Goal: Check status: Check status

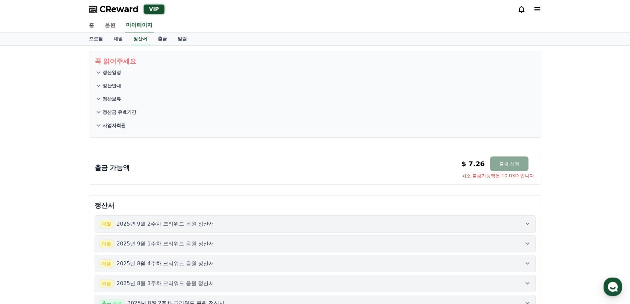
click at [133, 15] on div "CReward VIP" at bounding box center [315, 9] width 463 height 19
click at [129, 7] on span "CReward" at bounding box center [119, 9] width 39 height 11
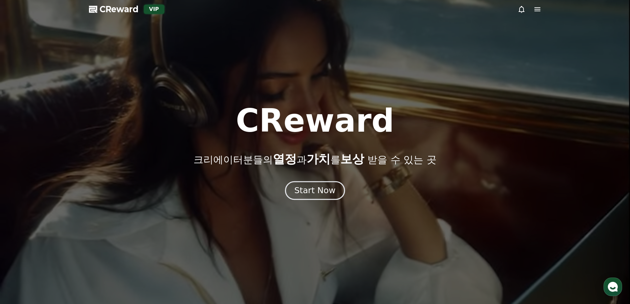
click at [322, 184] on button "Start Now" at bounding box center [315, 190] width 60 height 19
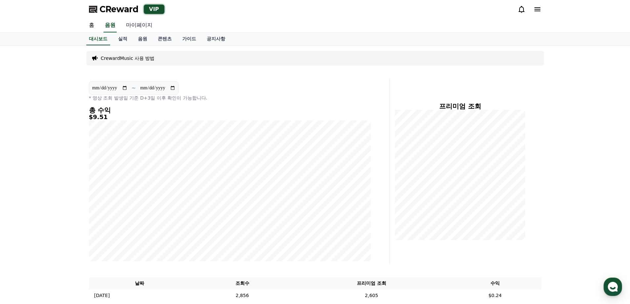
click at [138, 27] on link "마이페이지" at bounding box center [139, 26] width 37 height 14
select select "**********"
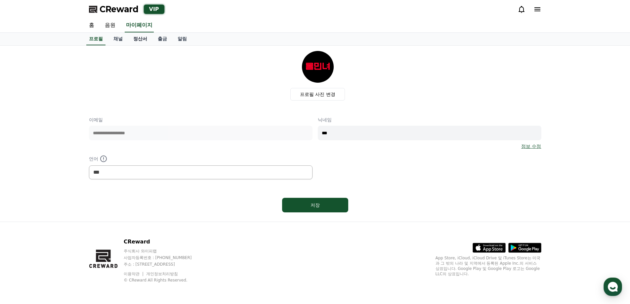
click at [141, 42] on link "정산서" at bounding box center [140, 39] width 24 height 13
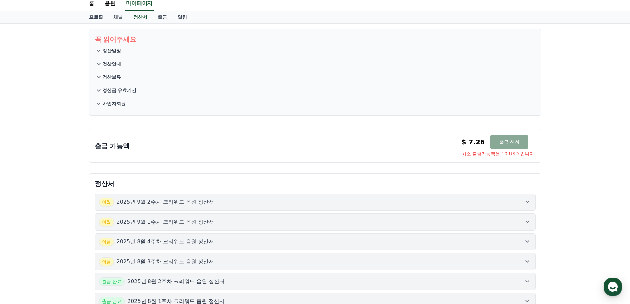
scroll to position [33, 0]
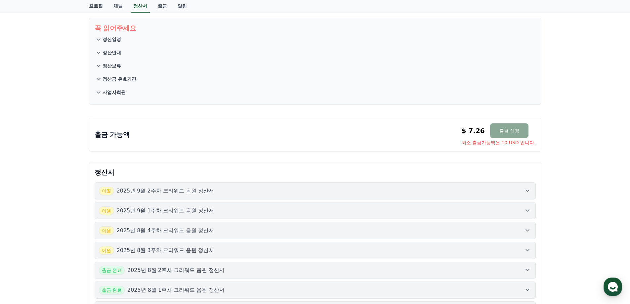
click at [528, 193] on icon at bounding box center [527, 190] width 8 height 8
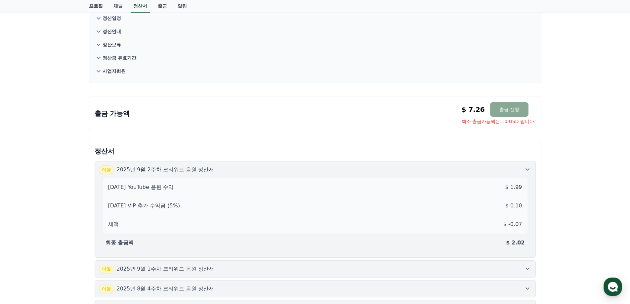
scroll to position [66, 0]
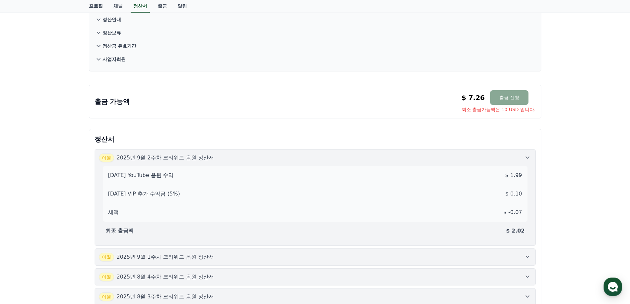
click at [528, 159] on icon at bounding box center [527, 157] width 8 height 8
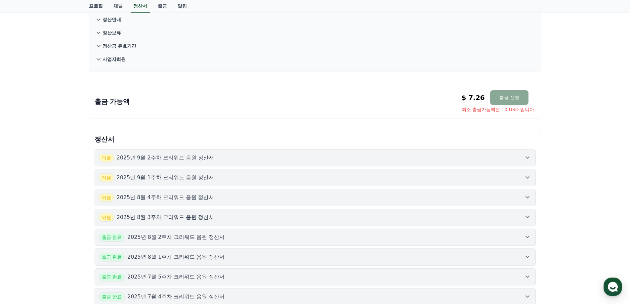
scroll to position [132, 0]
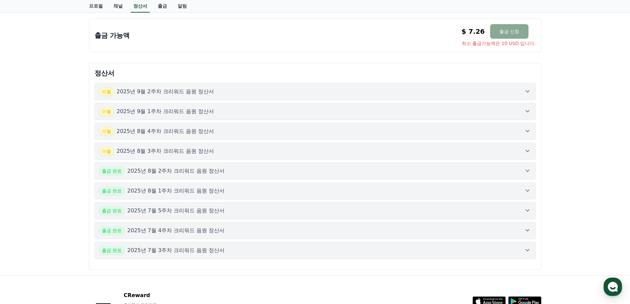
click at [525, 114] on icon at bounding box center [527, 111] width 8 height 8
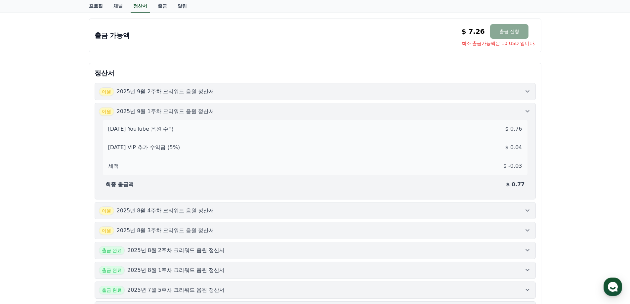
click at [525, 114] on icon at bounding box center [527, 111] width 8 height 8
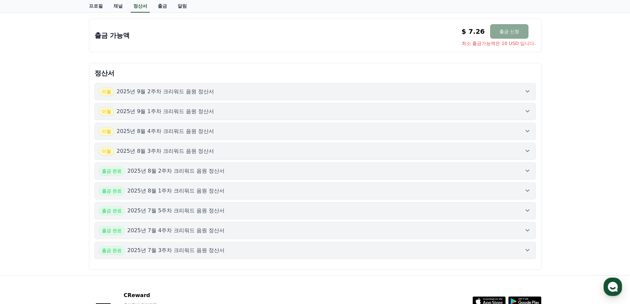
click at [530, 97] on button "[DATE]년 9월 2주차 크리워드 음원 정산서" at bounding box center [315, 91] width 441 height 17
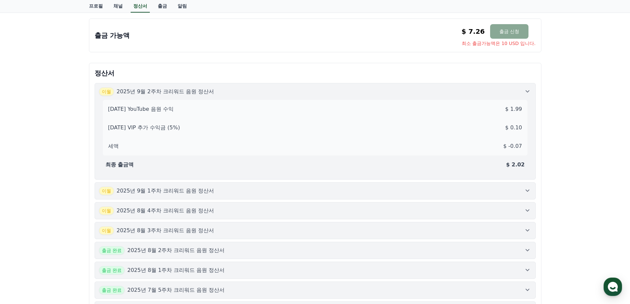
click at [530, 96] on div "[DATE] YouTube 음원 수익 $ 1.99 [DATE] VIP 추가 수익금 (5%) $ 0.10 세액 $ -0.07 최종 출금액 $ 2…" at bounding box center [315, 135] width 432 height 79
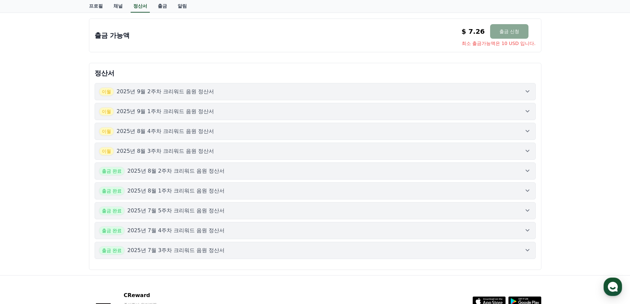
click at [531, 132] on icon at bounding box center [527, 131] width 8 height 8
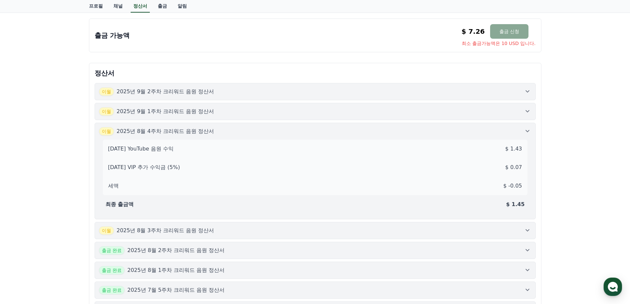
click at [530, 130] on icon at bounding box center [527, 131] width 8 height 8
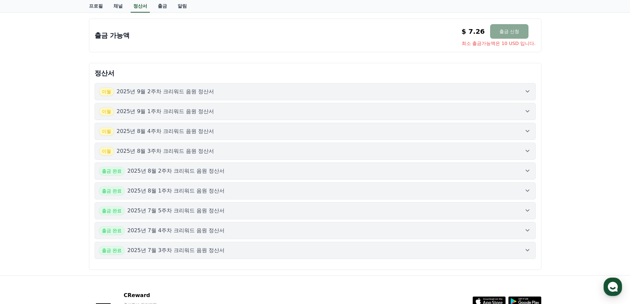
click at [532, 148] on button "[DATE]년 8월 3주차 크리워드 음원 정산서" at bounding box center [315, 151] width 441 height 17
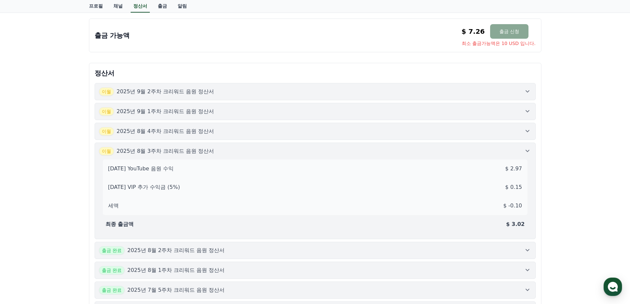
click at [531, 149] on button "[DATE]년 8월 3주차 크리워드 음원 정산서 [DATE] YouTube 음원 수익 $ 2.97 [DATE] VIP 추가 수익금 (5%) $…" at bounding box center [315, 191] width 441 height 97
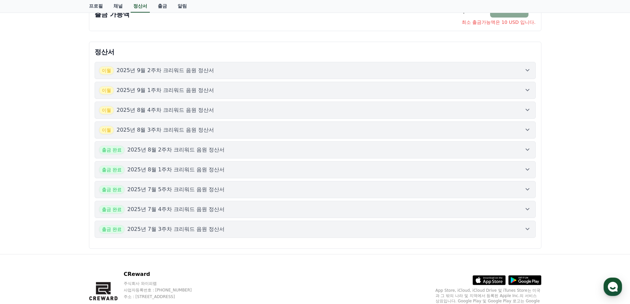
scroll to position [165, 0]
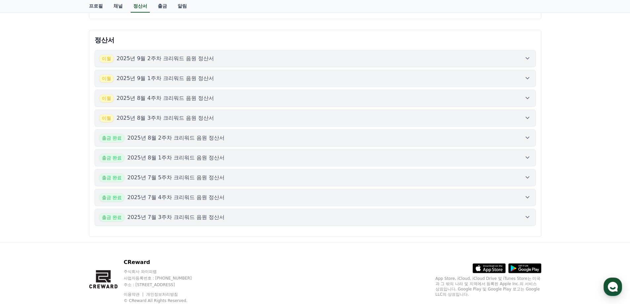
click at [530, 115] on icon at bounding box center [527, 118] width 8 height 8
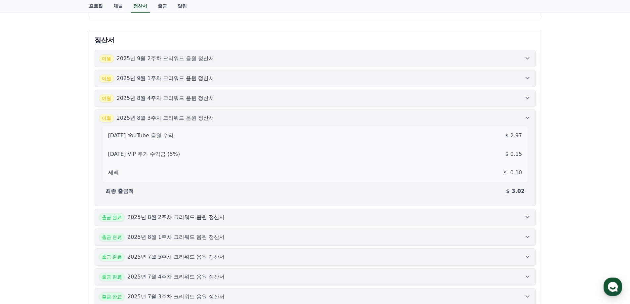
click at [530, 115] on icon at bounding box center [527, 118] width 8 height 8
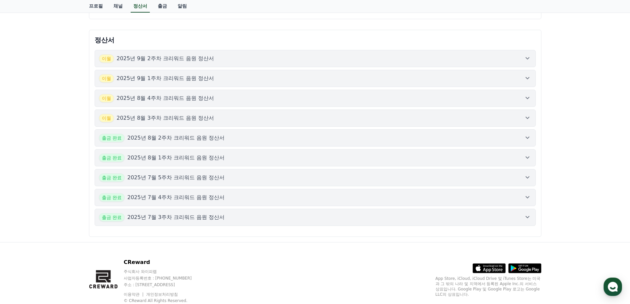
click at [530, 59] on icon at bounding box center [527, 58] width 8 height 8
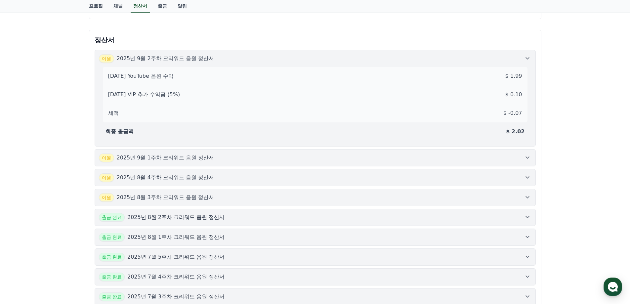
click at [530, 59] on icon at bounding box center [527, 58] width 8 height 8
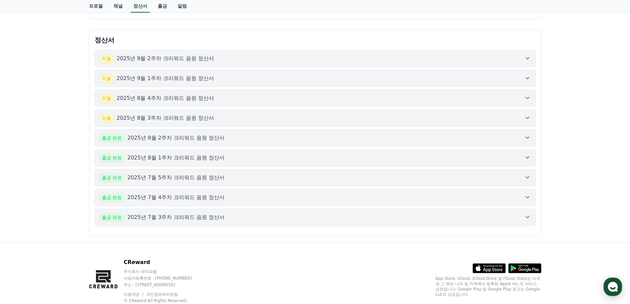
click at [526, 82] on div "[DATE]년 9월 1주차 크리워드 음원 정산서" at bounding box center [315, 78] width 432 height 9
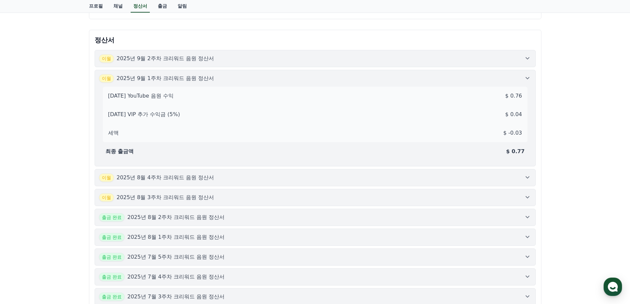
click at [526, 80] on icon at bounding box center [527, 78] width 8 height 8
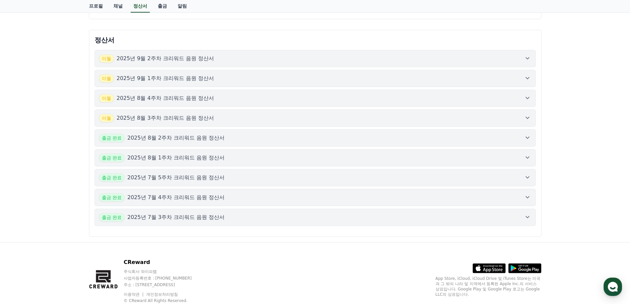
click at [527, 96] on icon at bounding box center [527, 98] width 8 height 8
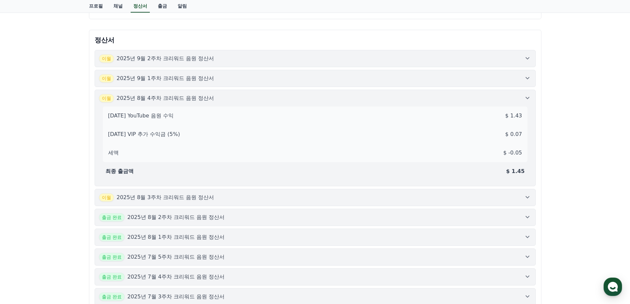
click at [527, 96] on icon at bounding box center [527, 98] width 8 height 8
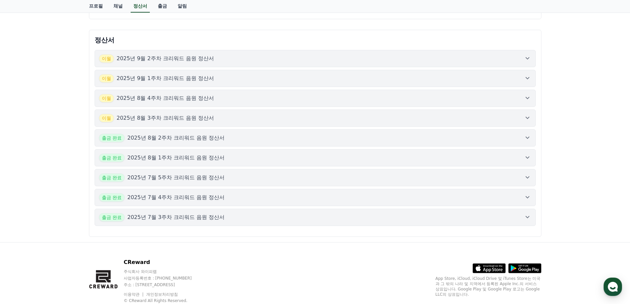
click at [526, 116] on icon at bounding box center [527, 118] width 8 height 8
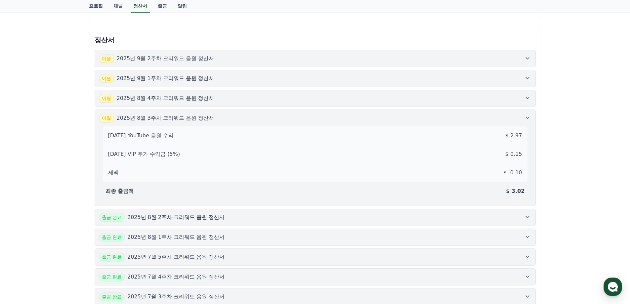
click at [526, 116] on icon at bounding box center [527, 118] width 8 height 8
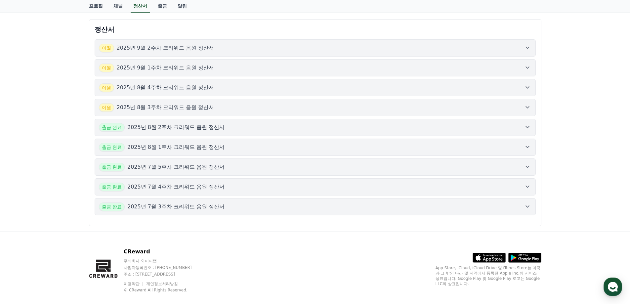
scroll to position [186, 0]
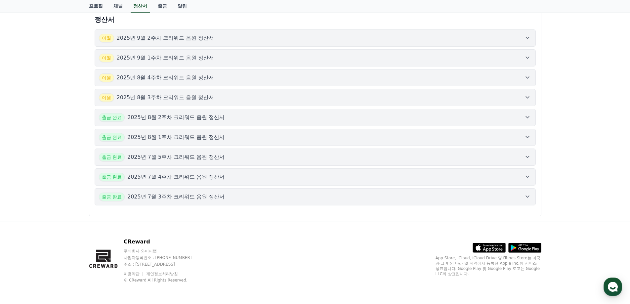
click at [530, 114] on icon at bounding box center [527, 117] width 8 height 8
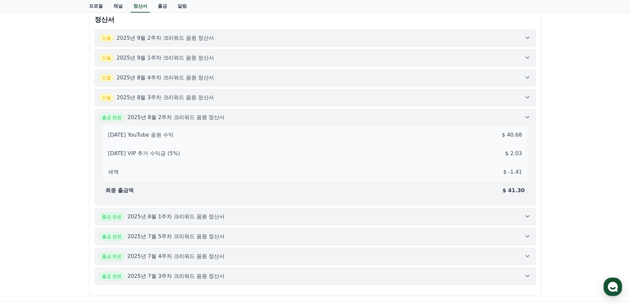
click at [528, 115] on icon at bounding box center [527, 117] width 8 height 8
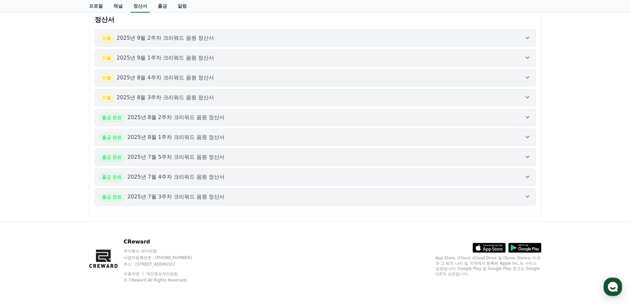
click at [523, 193] on icon at bounding box center [527, 196] width 8 height 8
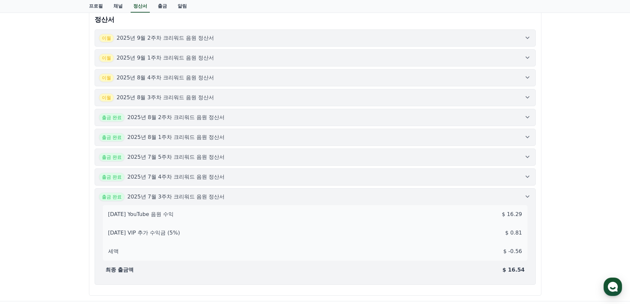
click at [526, 195] on icon at bounding box center [527, 196] width 8 height 8
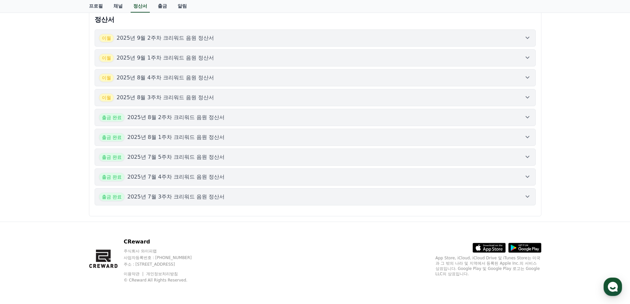
click at [523, 175] on icon at bounding box center [527, 177] width 8 height 8
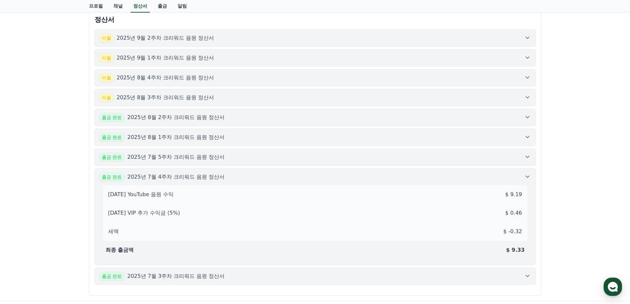
click at [526, 176] on icon at bounding box center [527, 177] width 4 height 2
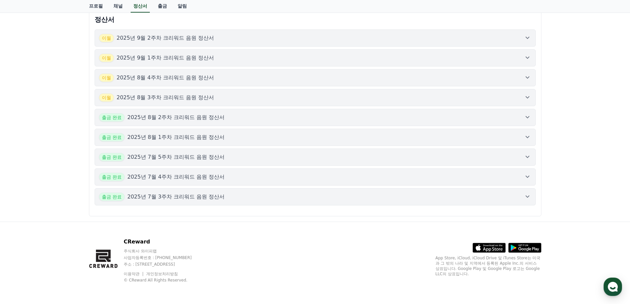
click at [529, 154] on icon at bounding box center [527, 157] width 8 height 8
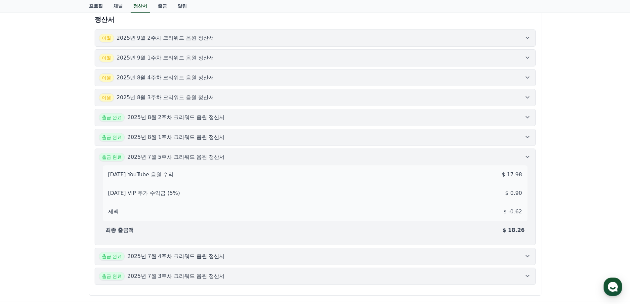
click at [528, 154] on icon at bounding box center [527, 157] width 8 height 8
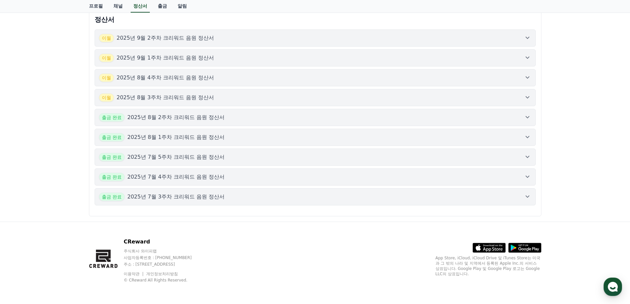
click at [527, 138] on icon at bounding box center [527, 137] width 4 height 2
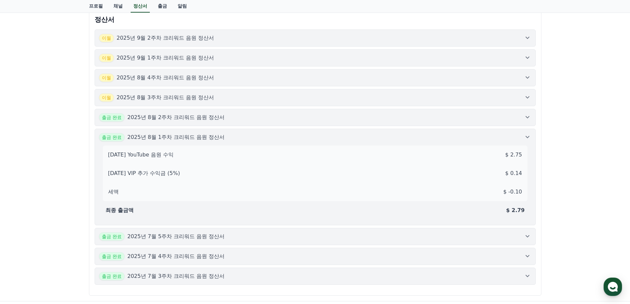
click at [527, 137] on icon at bounding box center [527, 137] width 4 height 2
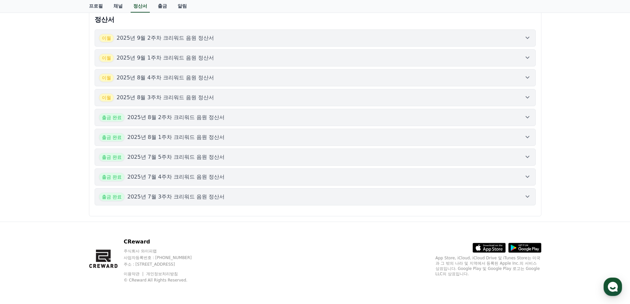
click at [528, 120] on icon at bounding box center [527, 117] width 8 height 8
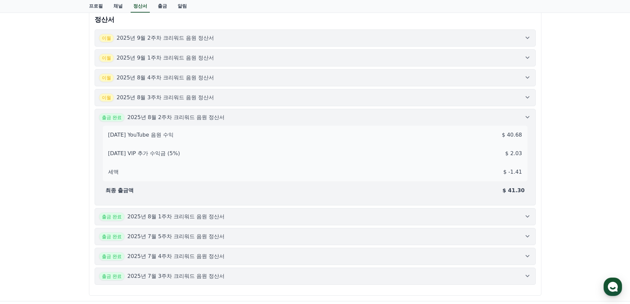
click at [528, 119] on icon at bounding box center [527, 117] width 8 height 8
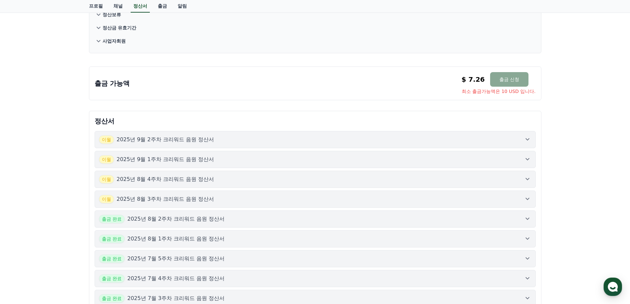
scroll to position [99, 0]
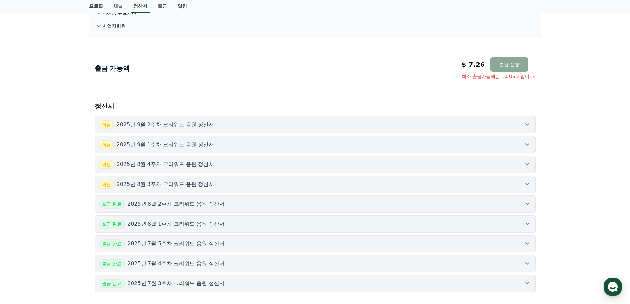
click at [528, 183] on icon at bounding box center [527, 184] width 4 height 2
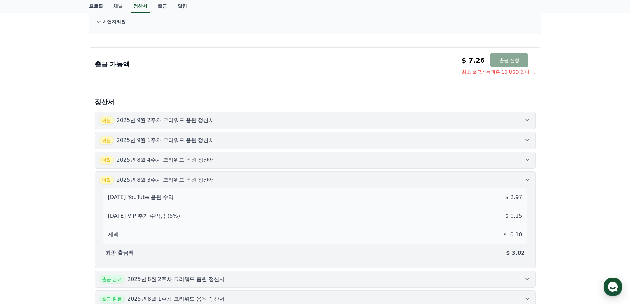
scroll to position [132, 0]
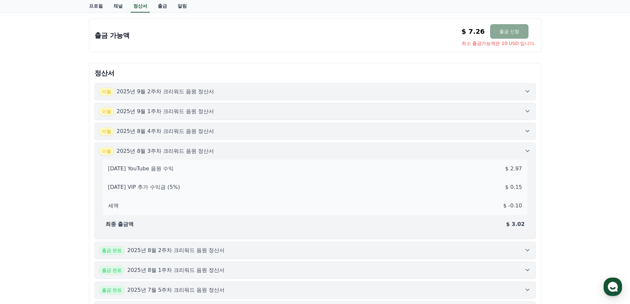
click at [525, 148] on icon at bounding box center [527, 151] width 8 height 8
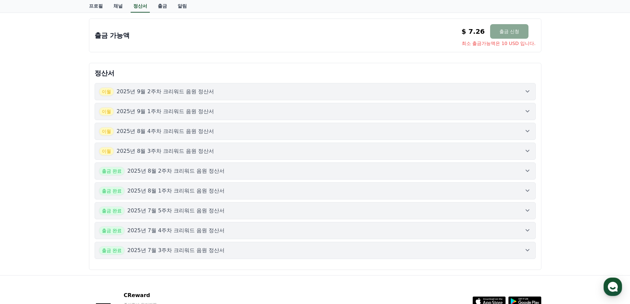
click at [528, 133] on icon at bounding box center [527, 131] width 8 height 8
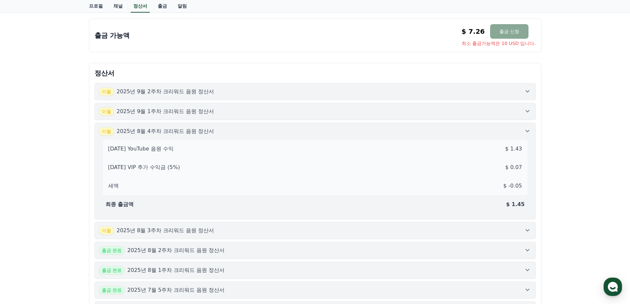
click at [528, 133] on icon at bounding box center [527, 131] width 8 height 8
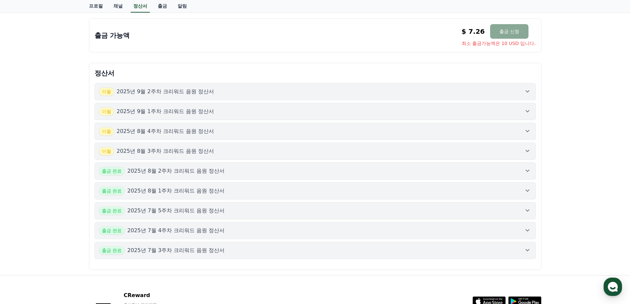
click at [529, 112] on icon at bounding box center [527, 111] width 8 height 8
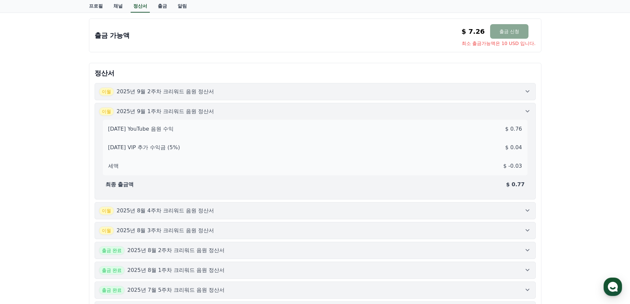
click at [529, 112] on icon at bounding box center [527, 111] width 8 height 8
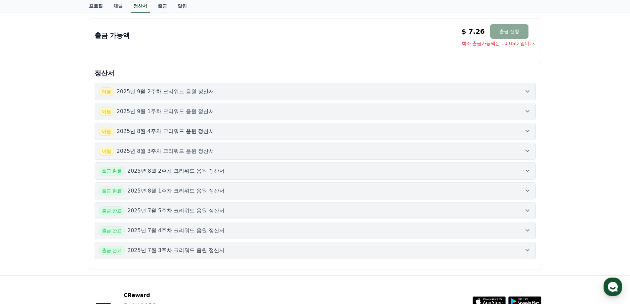
click at [527, 96] on button "[DATE]년 9월 2주차 크리워드 음원 정산서" at bounding box center [315, 91] width 441 height 17
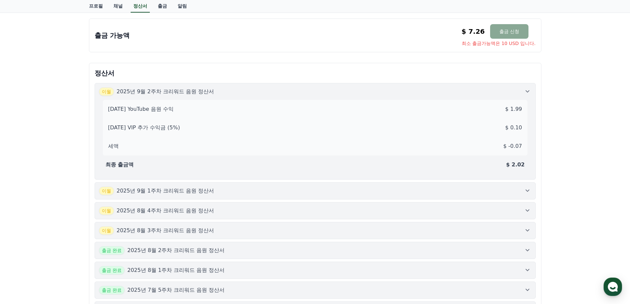
click at [527, 96] on div "[DATE] YouTube 음원 수익 $ 1.99 [DATE] VIP 추가 수익금 (5%) $ 0.10 세액 $ -0.07 최종 출금액 $ 2…" at bounding box center [315, 135] width 432 height 79
